Goal: Information Seeking & Learning: Learn about a topic

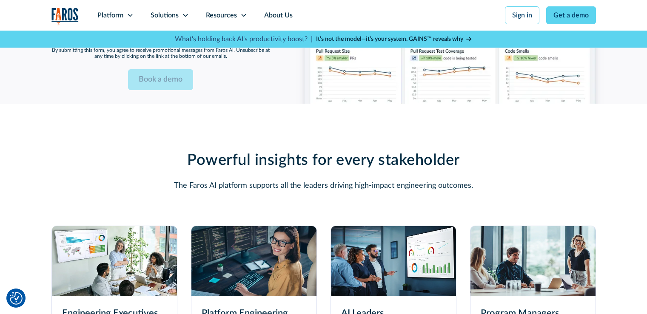
scroll to position [2340, 0]
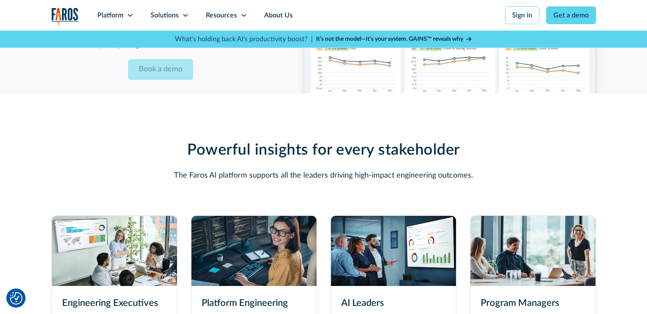
click at [258, 236] on img at bounding box center [253, 251] width 125 height 70
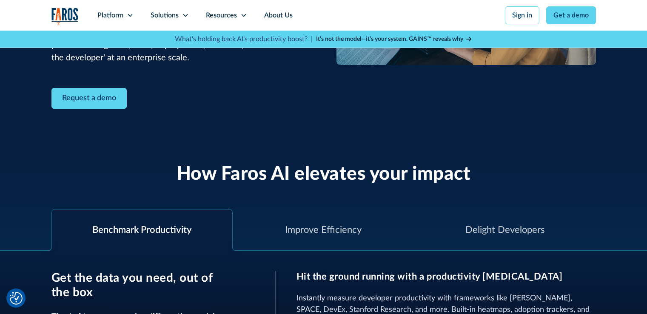
scroll to position [213, 0]
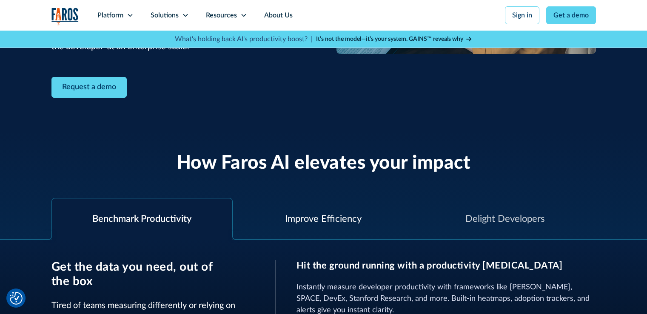
click at [301, 222] on div "Improve Efficiency" at bounding box center [323, 219] width 77 height 14
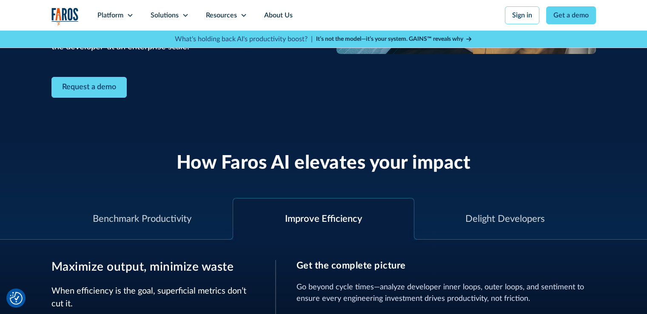
click at [295, 216] on div "Improve Efficiency" at bounding box center [323, 219] width 77 height 14
